Goal: Check status

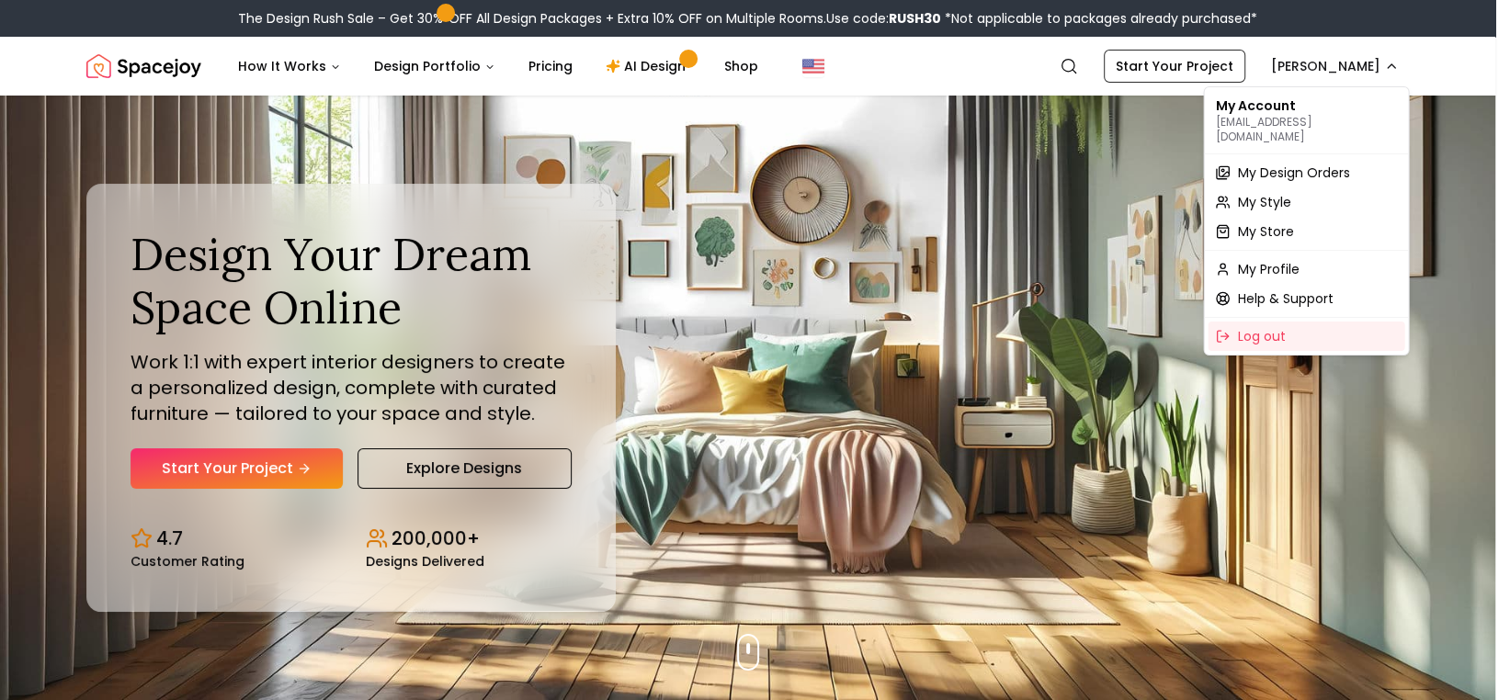
click at [1276, 118] on p "afrye37076@aol.com" at bounding box center [1306, 129] width 182 height 29
click at [1258, 166] on span "My Design Orders" at bounding box center [1293, 173] width 112 height 18
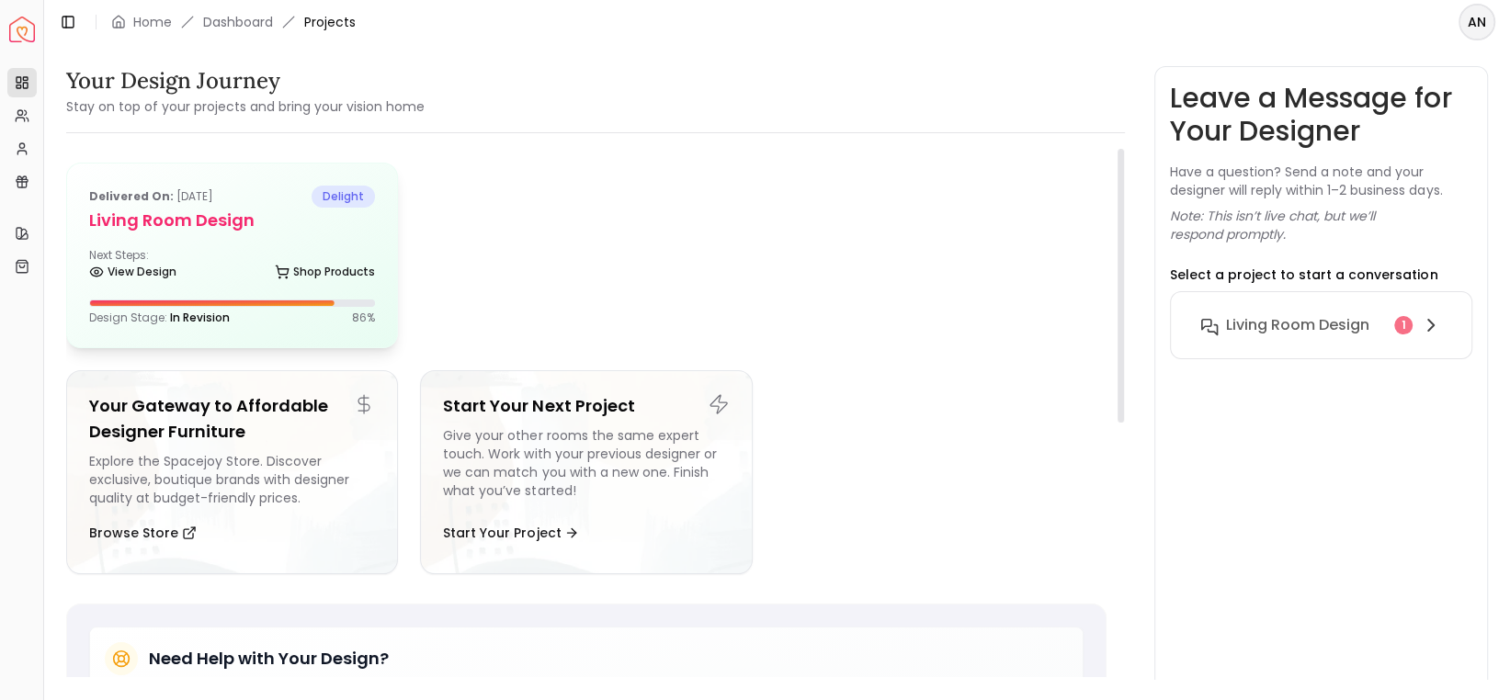
click at [244, 324] on div "Design Stage: In Revision 86 %" at bounding box center [232, 318] width 286 height 15
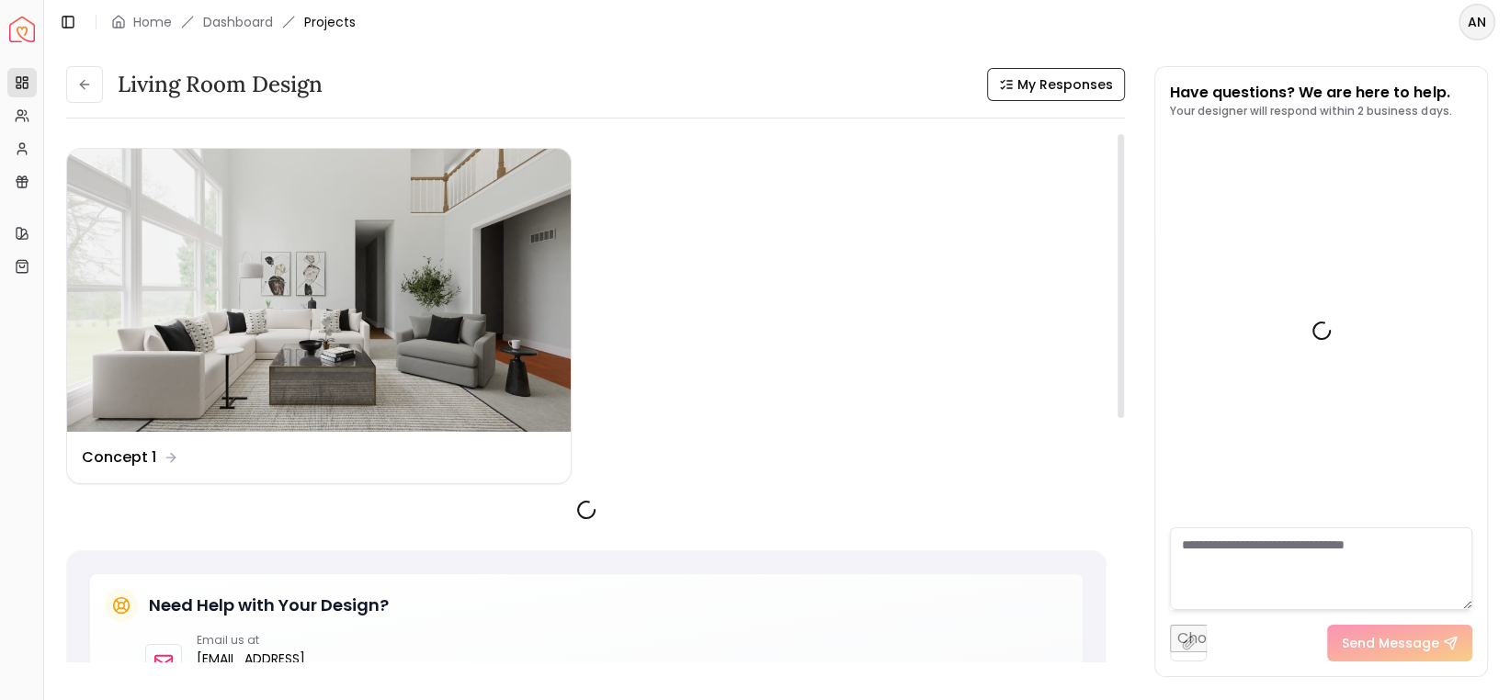
scroll to position [524, 0]
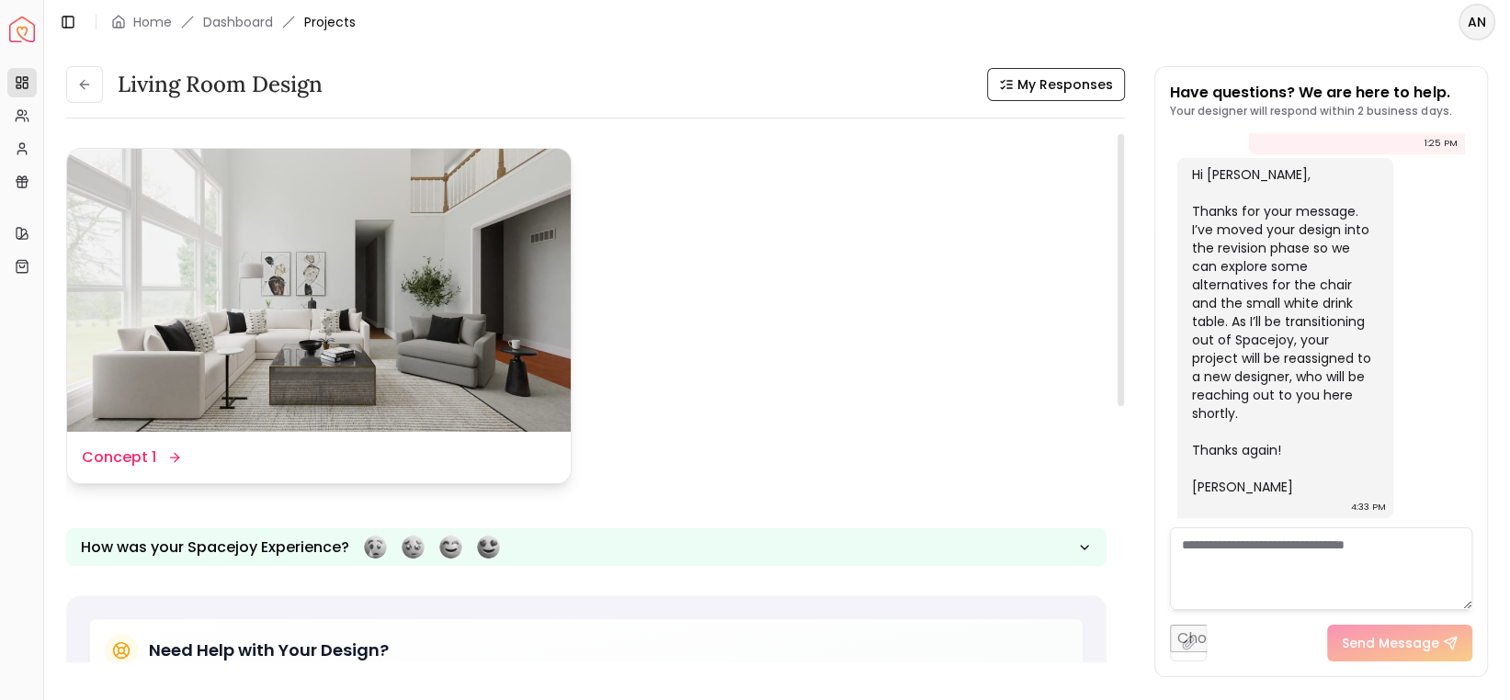
click at [105, 454] on dd "Concept 1" at bounding box center [119, 458] width 74 height 22
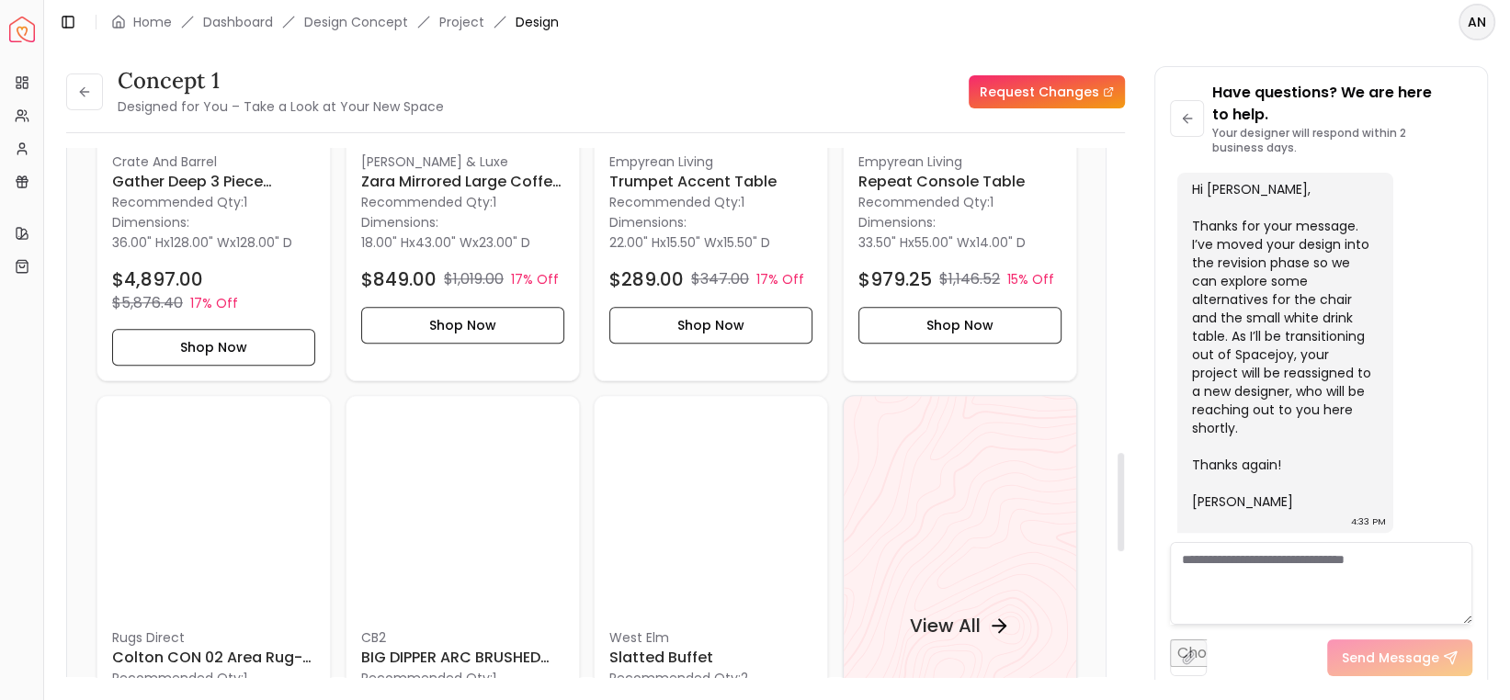
scroll to position [1747, 0]
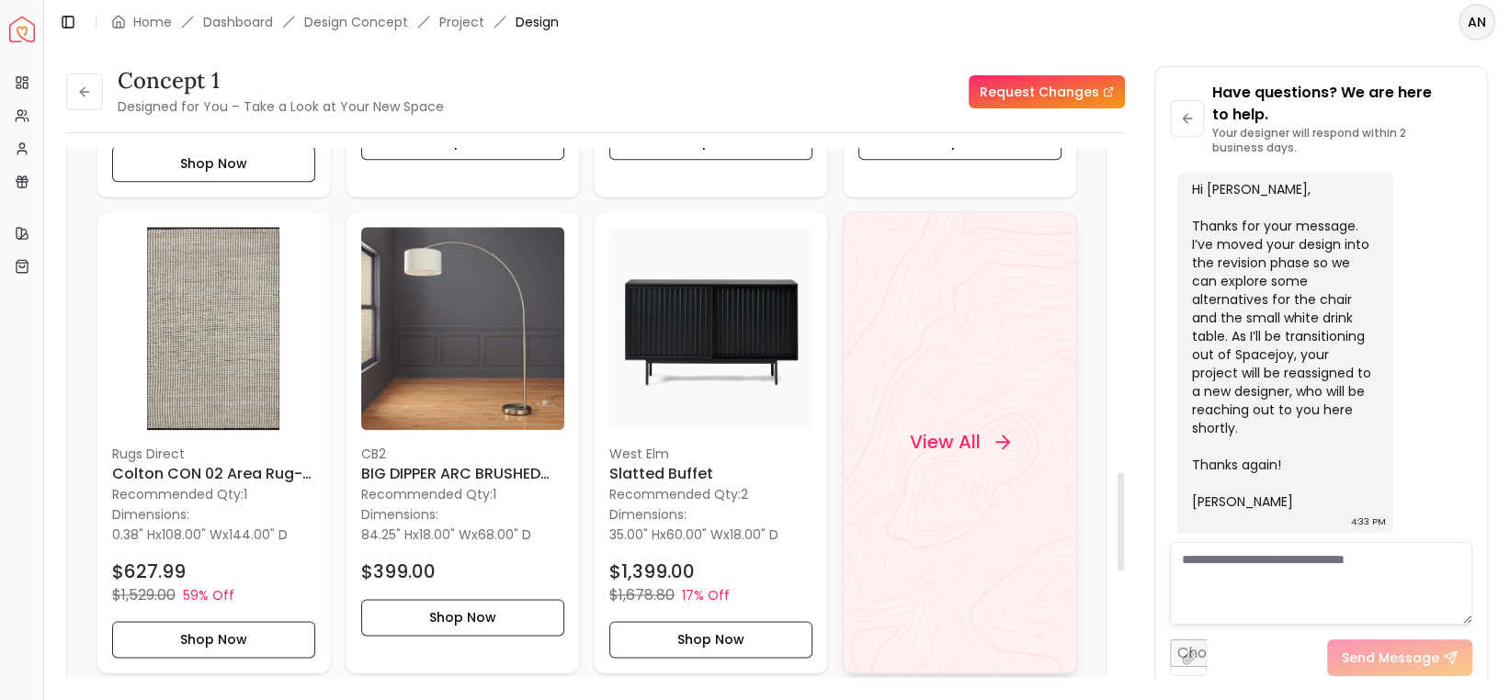
click at [939, 443] on h4 "View All" at bounding box center [944, 442] width 71 height 26
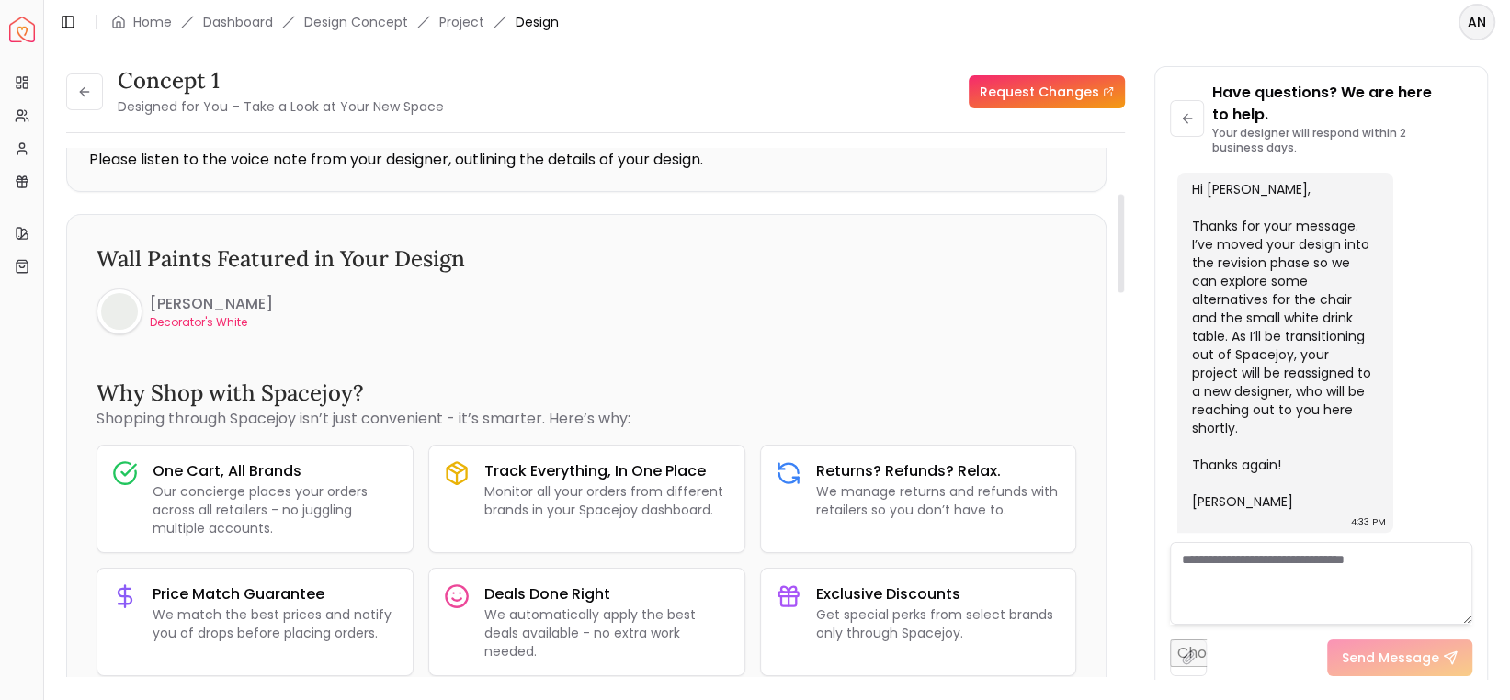
scroll to position [0, 0]
